Goal: Answer question/provide support

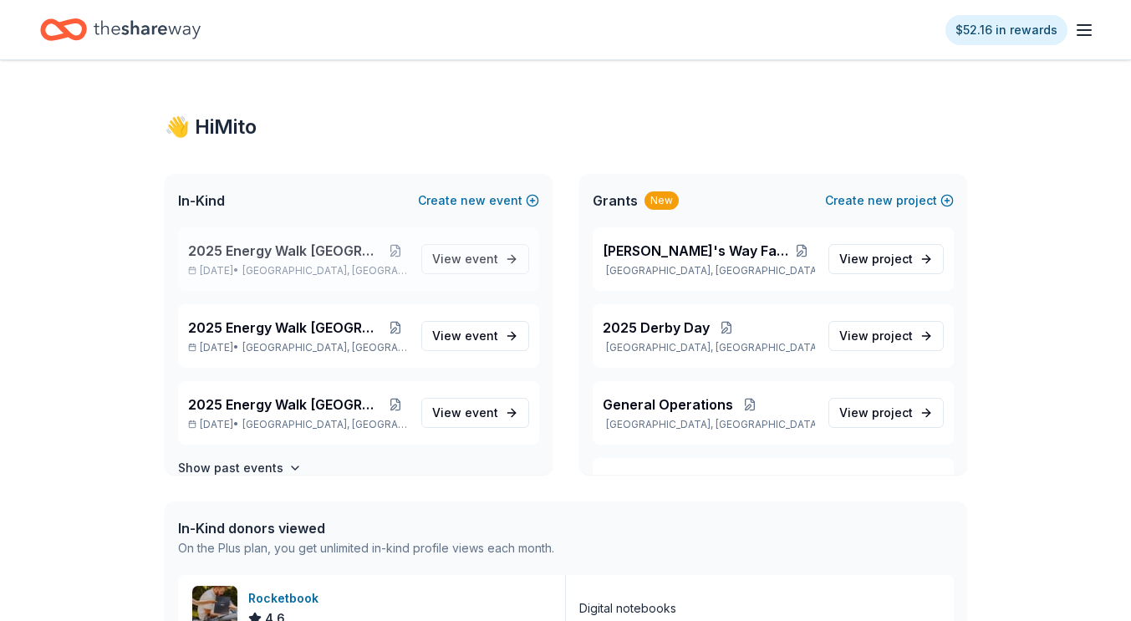
click at [310, 266] on span "[GEOGRAPHIC_DATA], [GEOGRAPHIC_DATA]" at bounding box center [325, 270] width 165 height 13
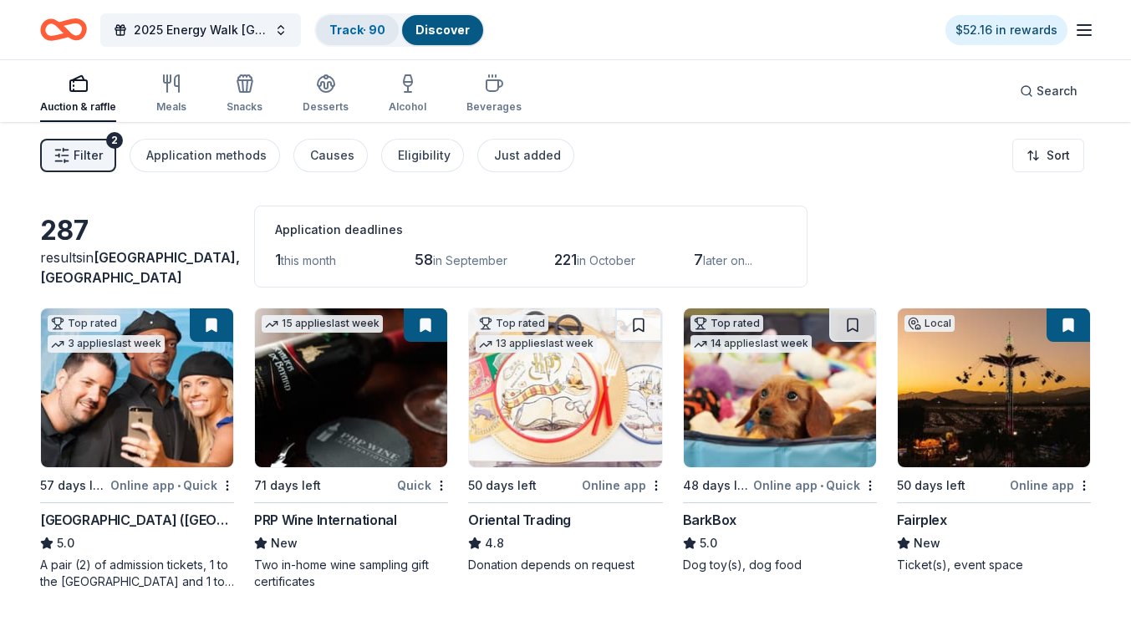
click at [350, 26] on link "Track · 90" at bounding box center [357, 30] width 56 height 14
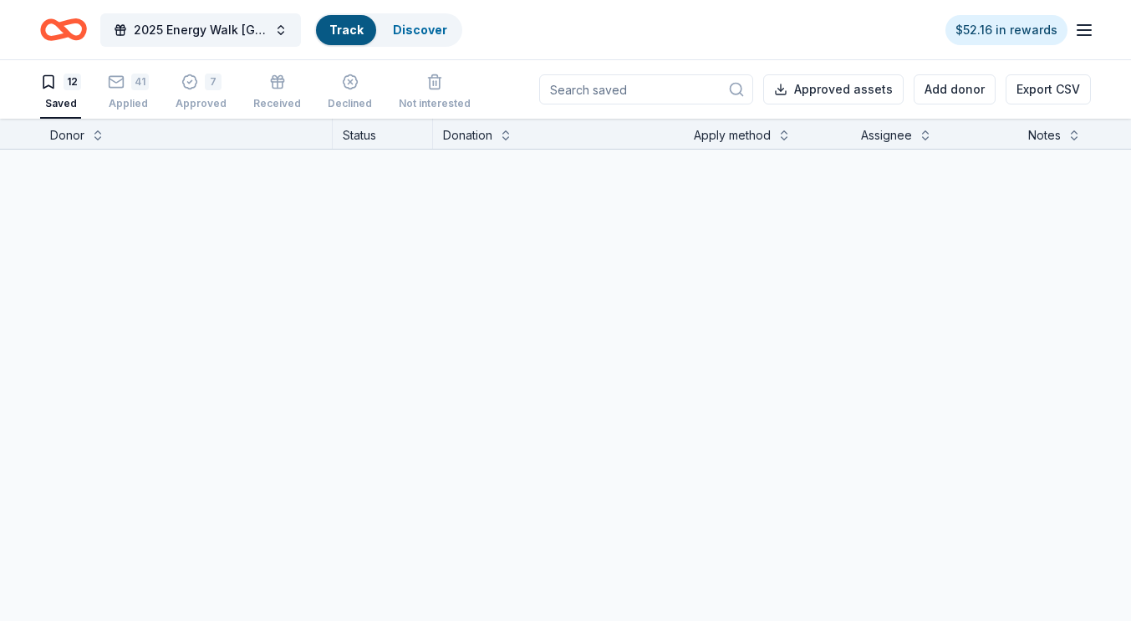
scroll to position [1, 0]
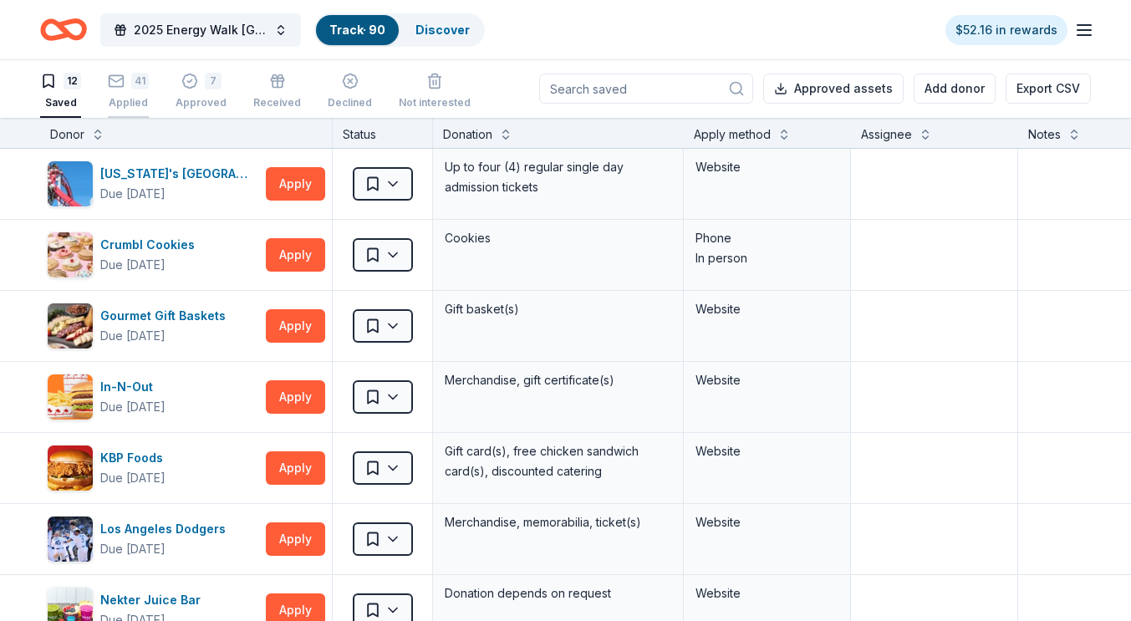
click at [130, 89] on div "41" at bounding box center [128, 81] width 41 height 17
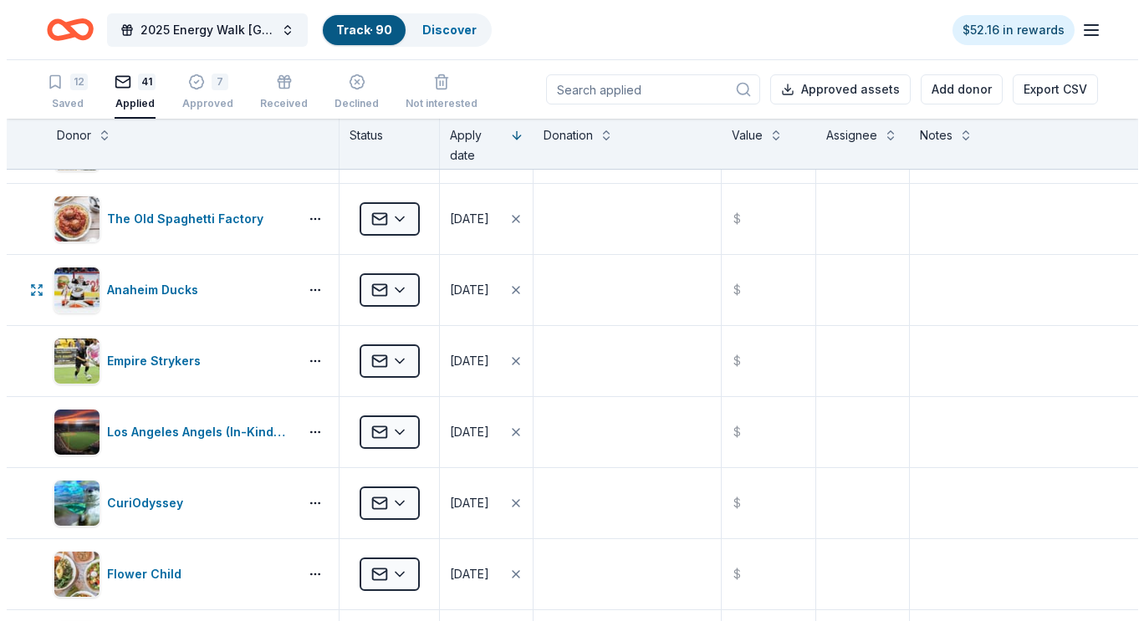
scroll to position [1124, 0]
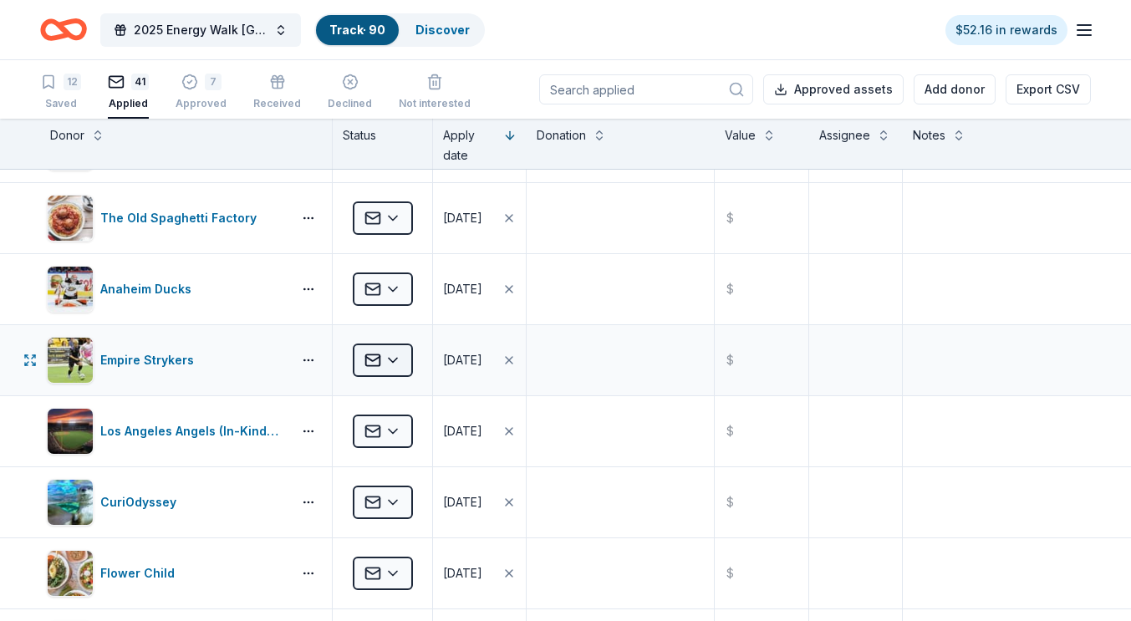
click at [377, 360] on html "2025 Energy Walk Riverside Track · 90 Discover $52.16 in rewards 12 Saved 41 Ap…" at bounding box center [565, 310] width 1131 height 621
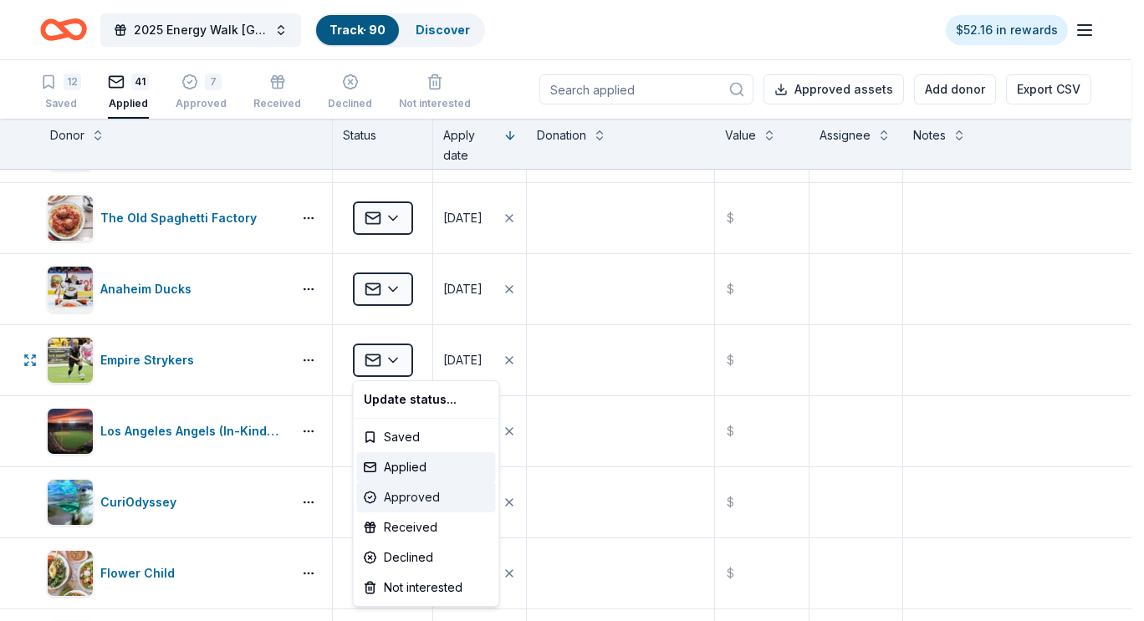
click at [403, 488] on div "Approved" at bounding box center [426, 498] width 139 height 30
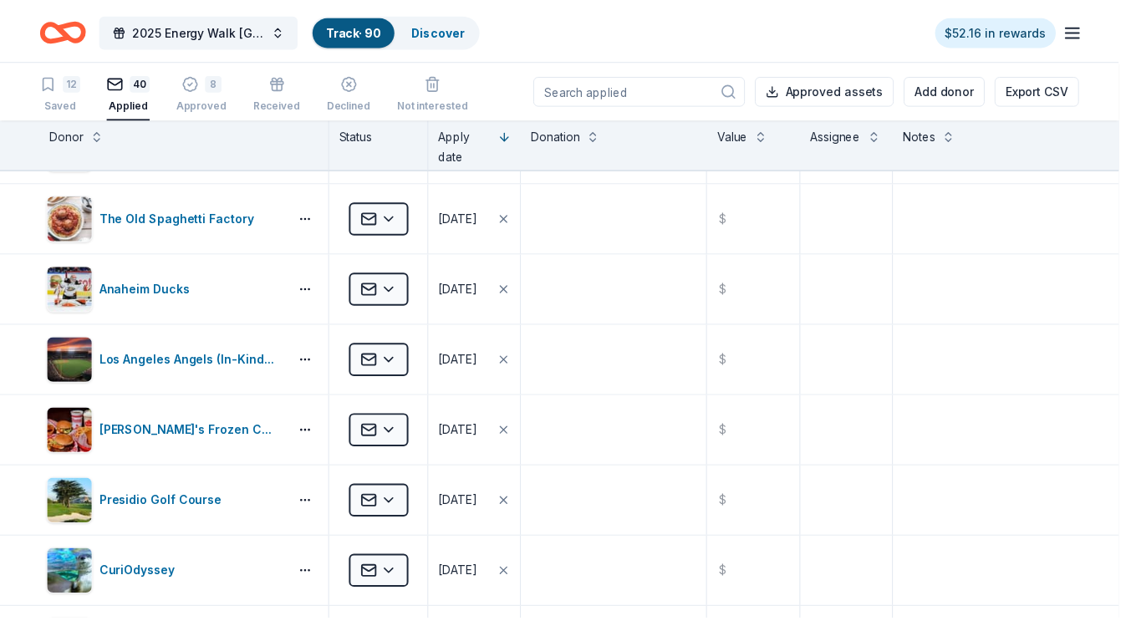
scroll to position [911, 0]
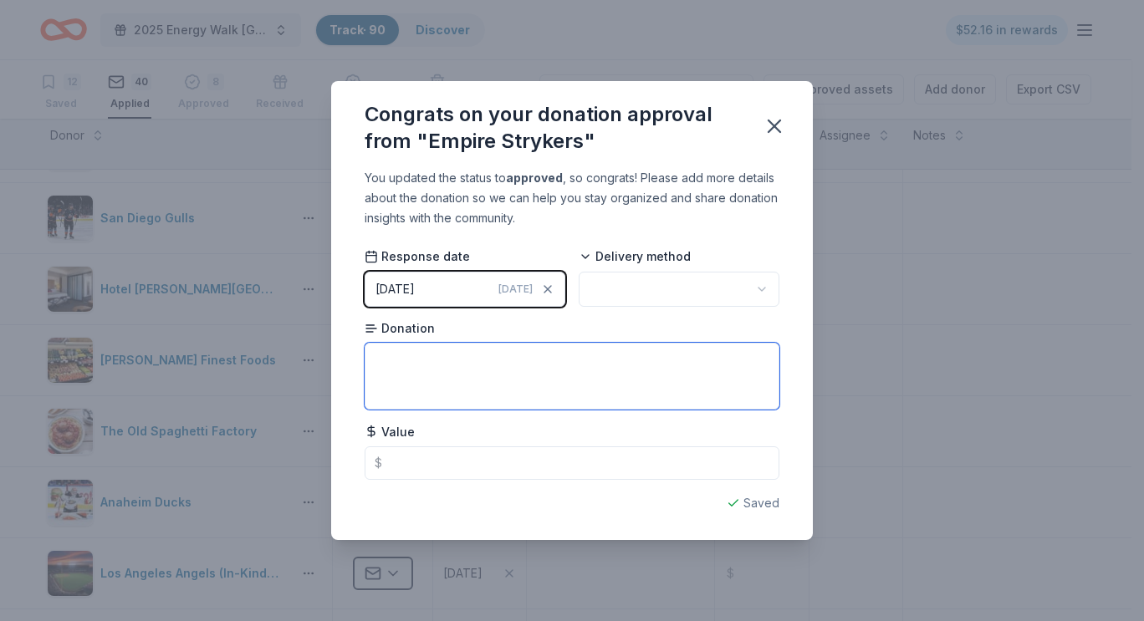
click at [471, 370] on textarea at bounding box center [572, 376] width 415 height 67
type textarea "Tickets"
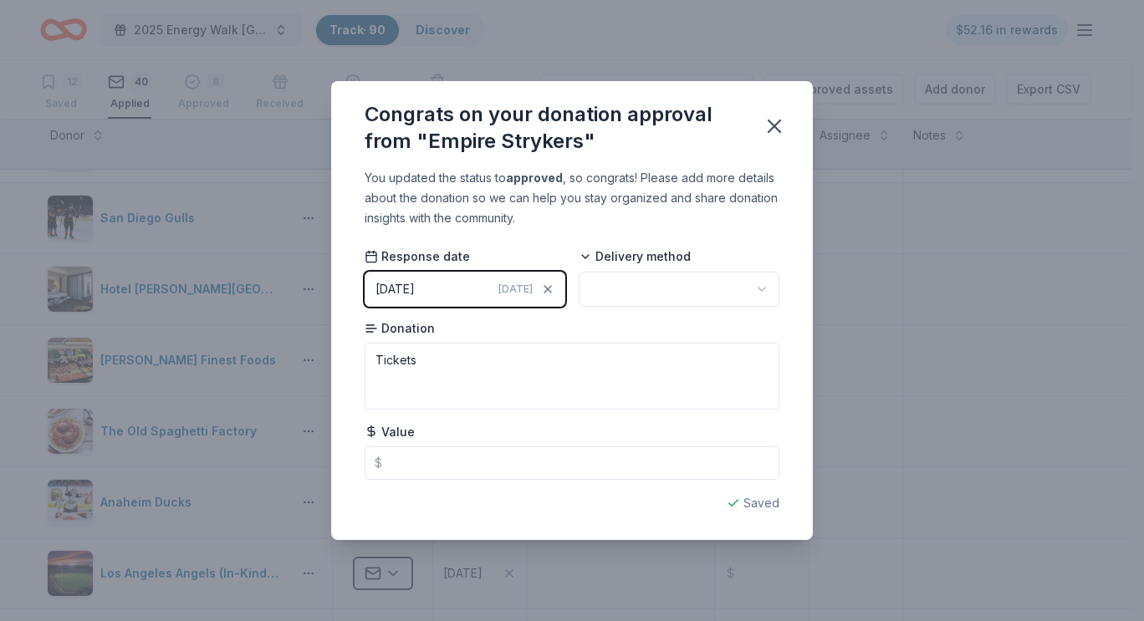
click at [640, 300] on body "2025 Energy Walk Riverside Track · 90 Discover $52.16 in rewards 12 Saved 40 Ap…" at bounding box center [565, 310] width 1131 height 621
click at [873, 456] on div "Congrats on your donation approval from "Empire Strykers" You updated the statu…" at bounding box center [572, 310] width 1144 height 621
click at [778, 128] on icon "button" at bounding box center [774, 126] width 12 height 12
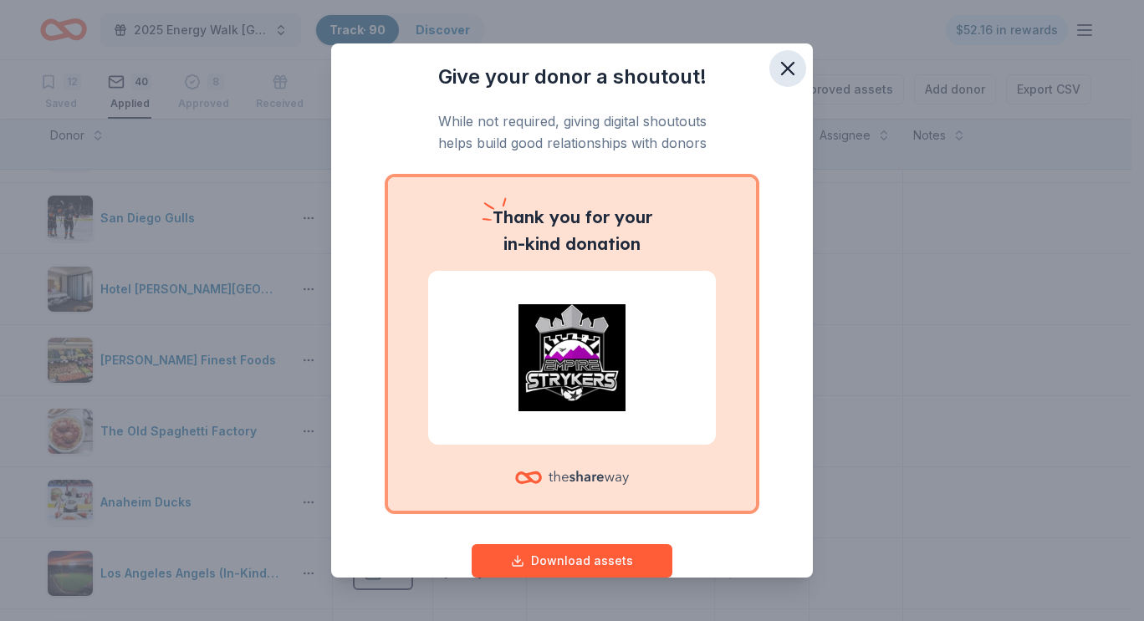
click at [782, 64] on icon "button" at bounding box center [788, 69] width 12 height 12
